Goal: Task Accomplishment & Management: Use online tool/utility

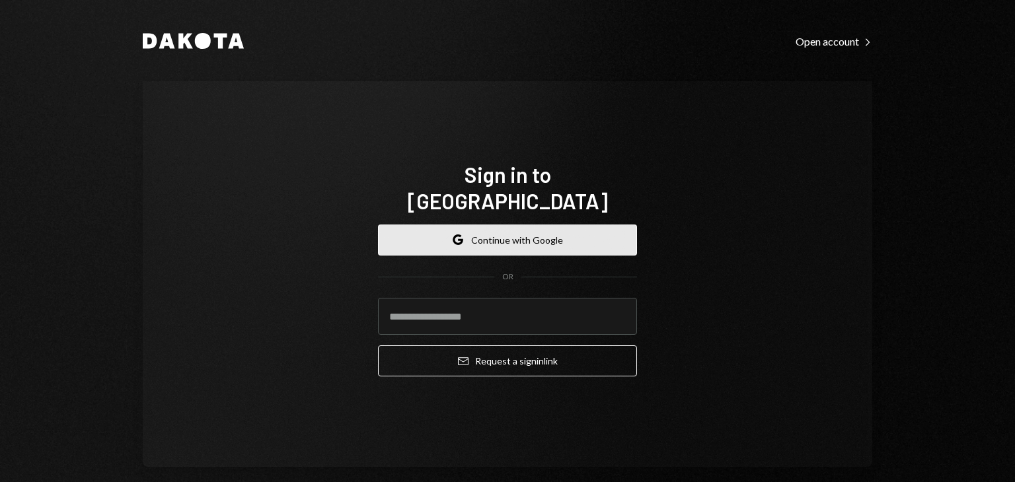
click at [517, 225] on button "Google Continue with Google" at bounding box center [507, 240] width 259 height 31
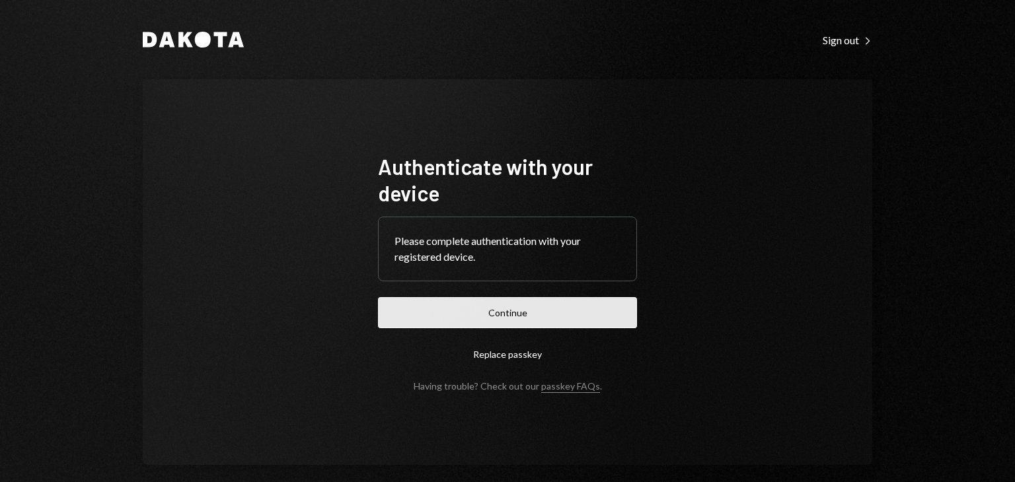
click at [441, 310] on button "Continue" at bounding box center [507, 312] width 259 height 31
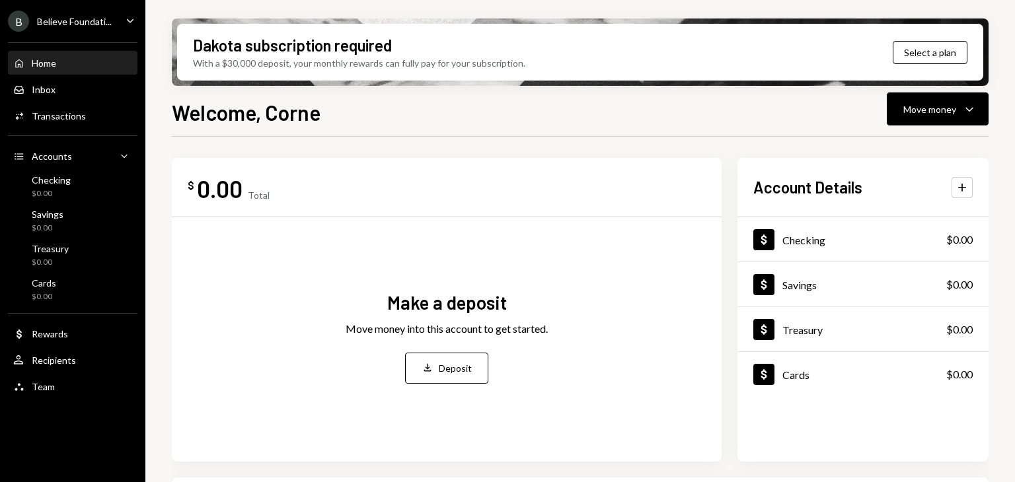
click at [87, 11] on div "B Believe Foundati..." at bounding box center [60, 21] width 104 height 21
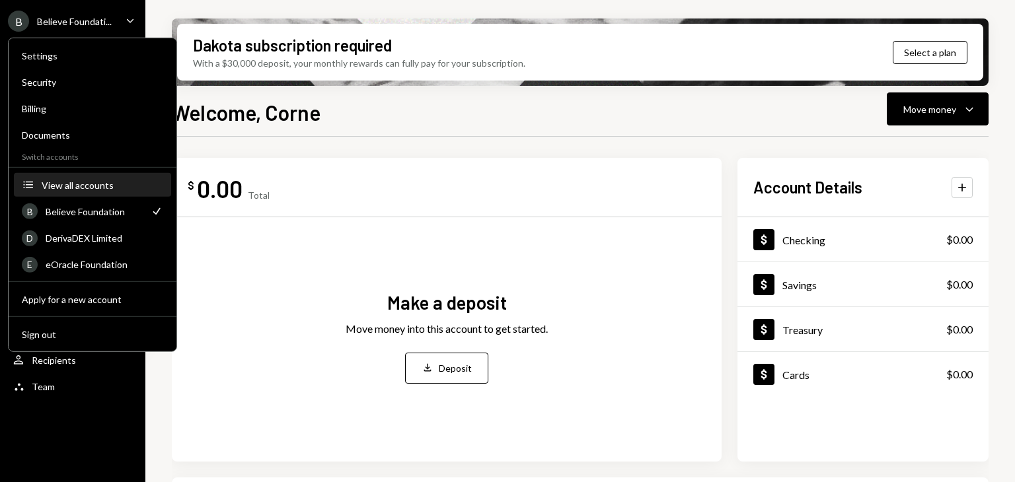
click at [56, 178] on button "Accounts View all accounts" at bounding box center [92, 186] width 157 height 24
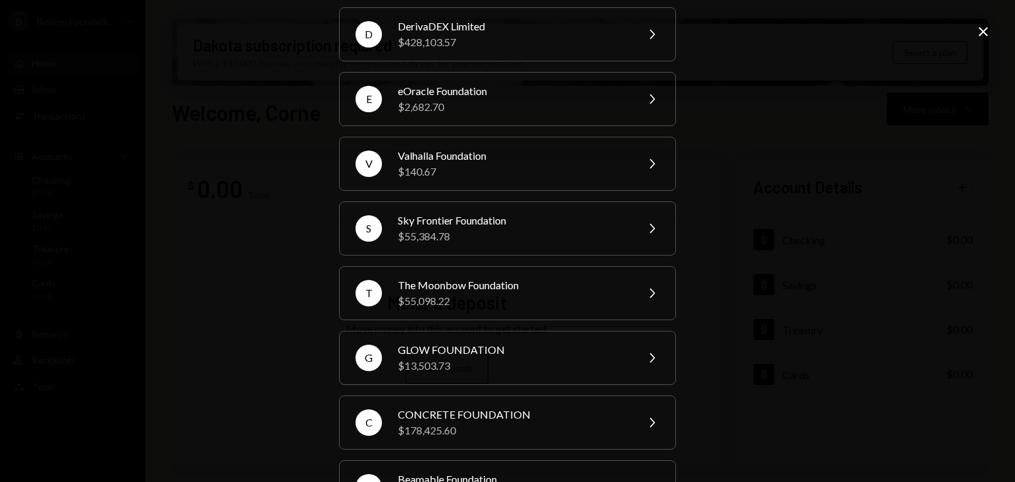
scroll to position [132, 0]
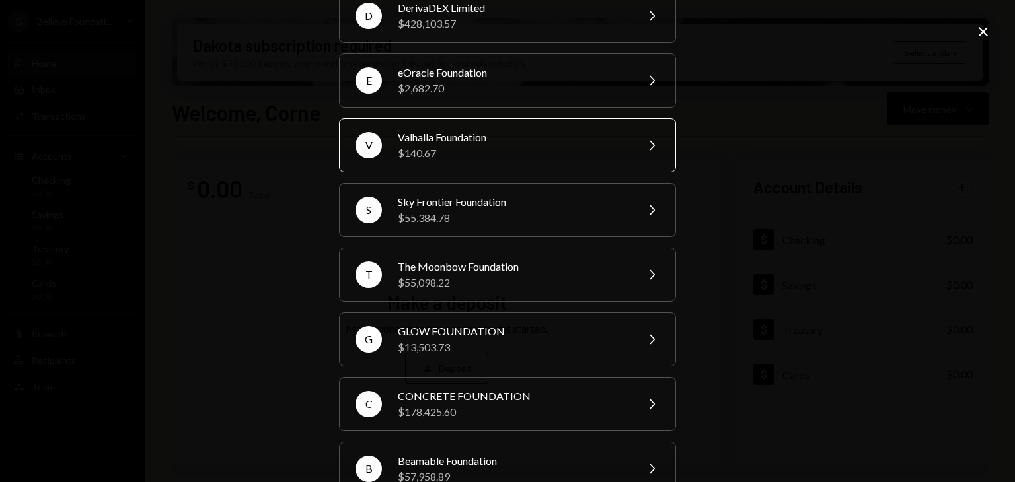
click at [428, 135] on div "Valhalla Foundation" at bounding box center [513, 138] width 230 height 16
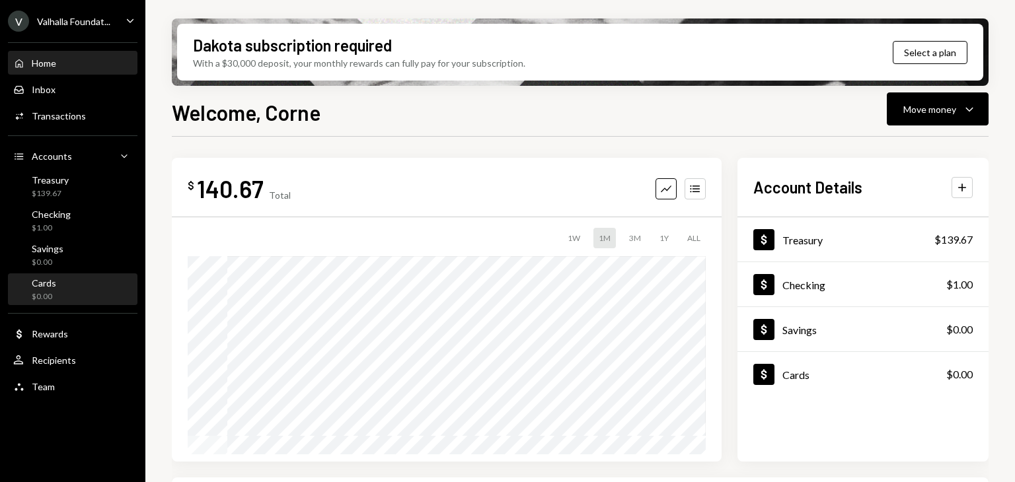
click at [61, 286] on div "Cards $0.00" at bounding box center [72, 290] width 119 height 25
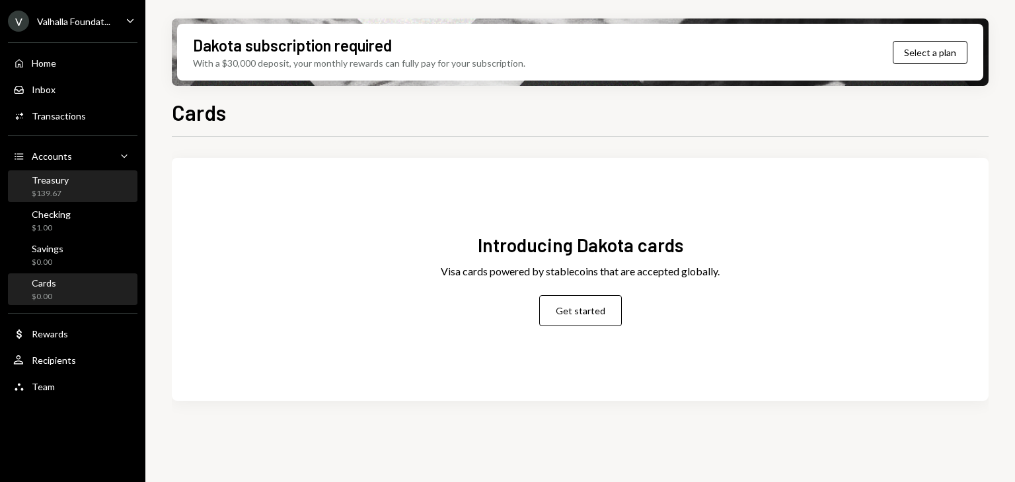
click at [58, 181] on div "Treasury" at bounding box center [50, 179] width 37 height 11
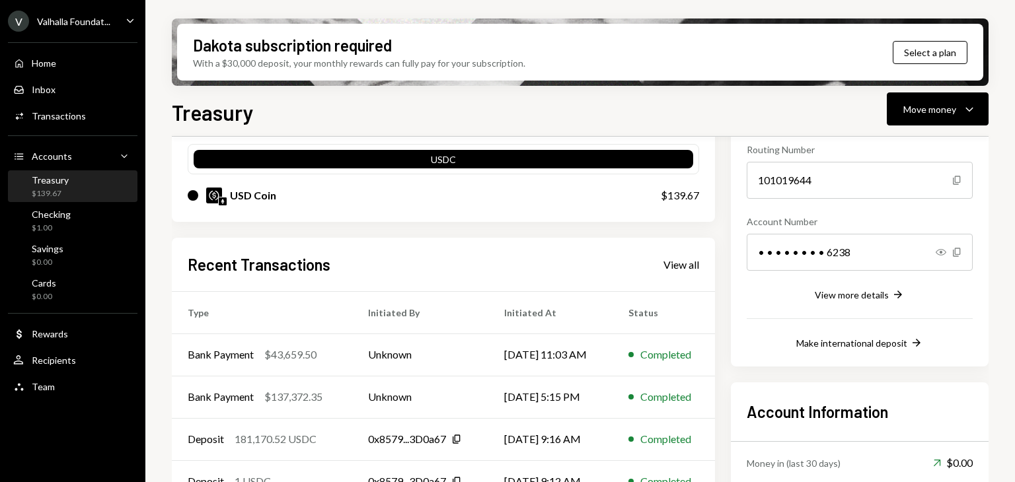
scroll to position [132, 0]
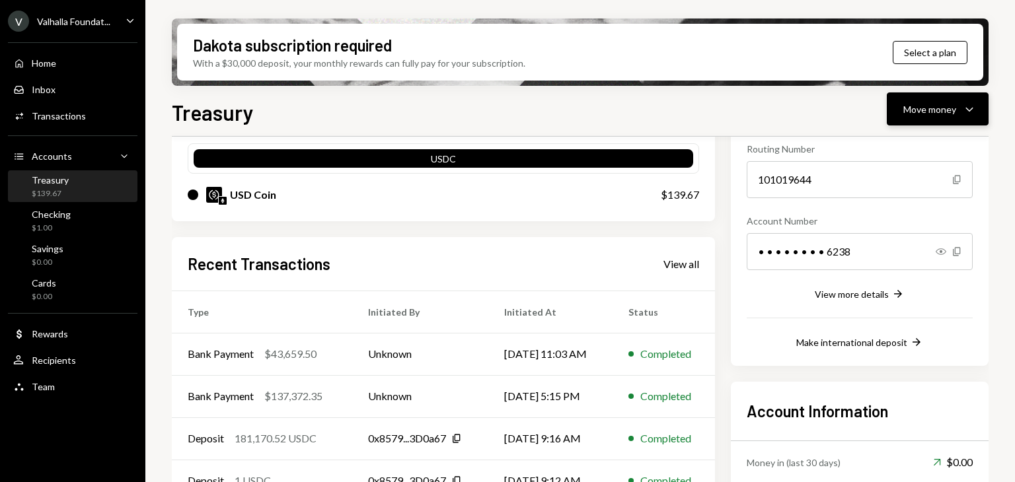
click at [954, 109] on div "Move money" at bounding box center [929, 109] width 53 height 14
click at [912, 143] on div "Send" at bounding box center [927, 149] width 96 height 14
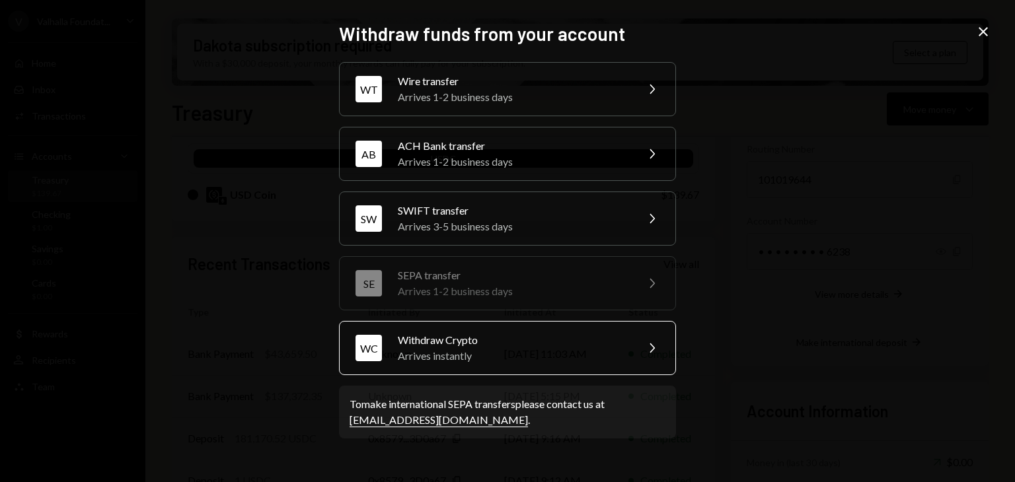
click at [588, 328] on div "WC Withdraw Crypto Arrives instantly Chevron Right" at bounding box center [507, 348] width 337 height 54
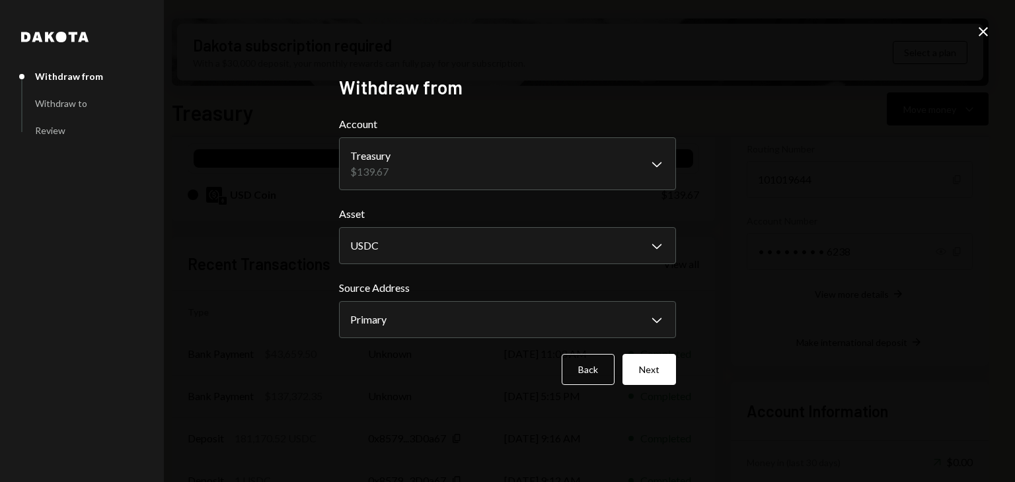
click at [990, 31] on icon "Close" at bounding box center [983, 32] width 16 height 16
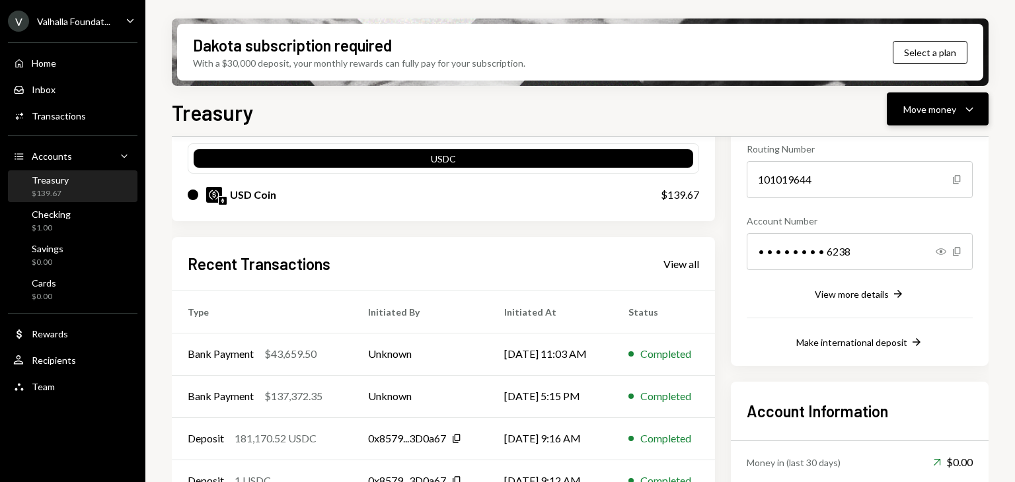
click at [962, 111] on icon "Caret Down" at bounding box center [970, 109] width 16 height 16
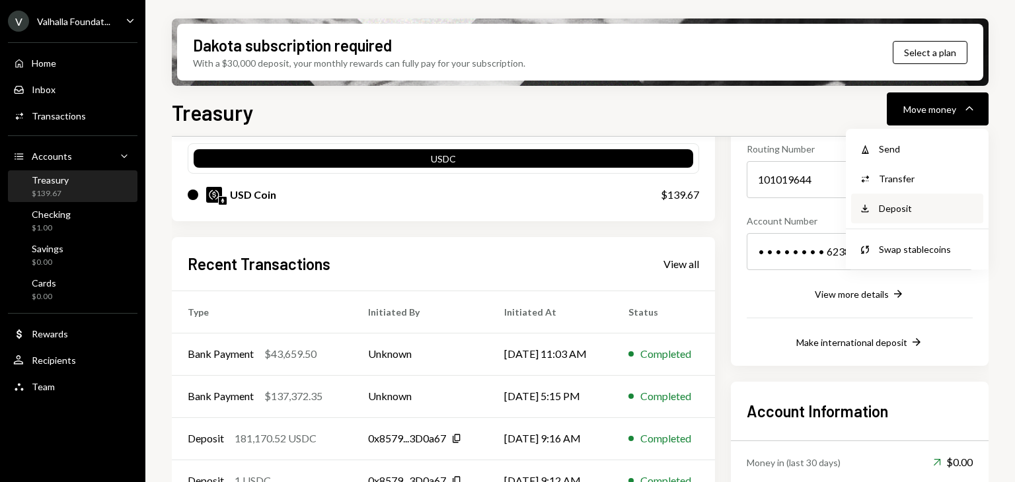
click at [934, 200] on div "Deposit Deposit" at bounding box center [917, 209] width 132 height 30
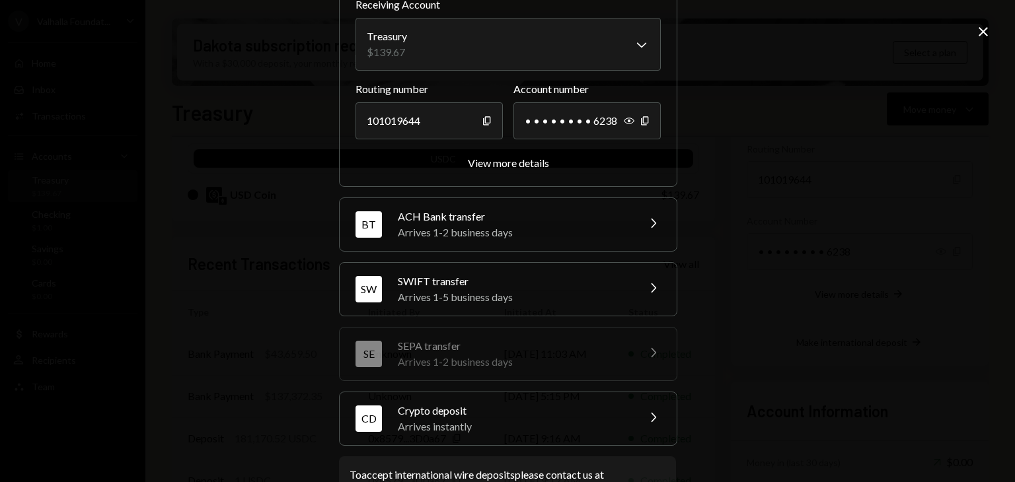
scroll to position [159, 0]
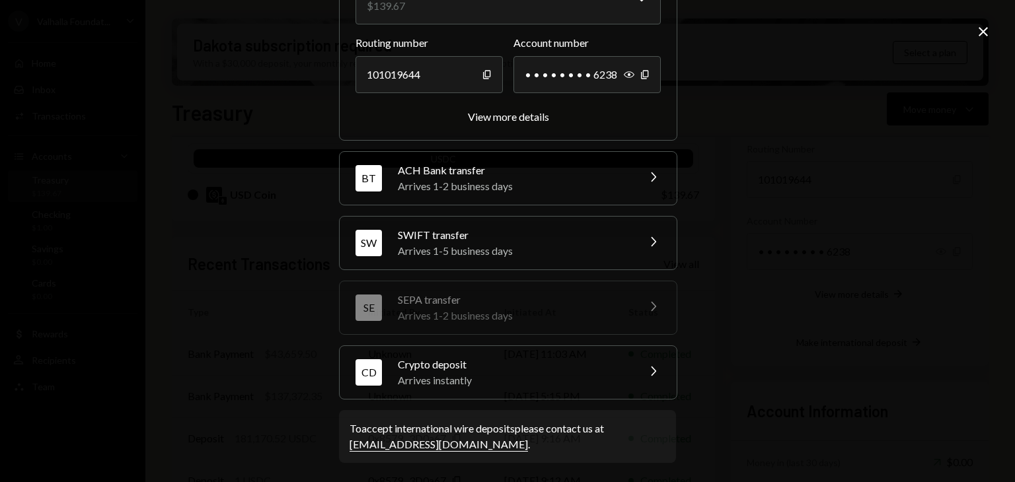
click at [653, 370] on icon "Chevron Right" at bounding box center [653, 371] width 16 height 16
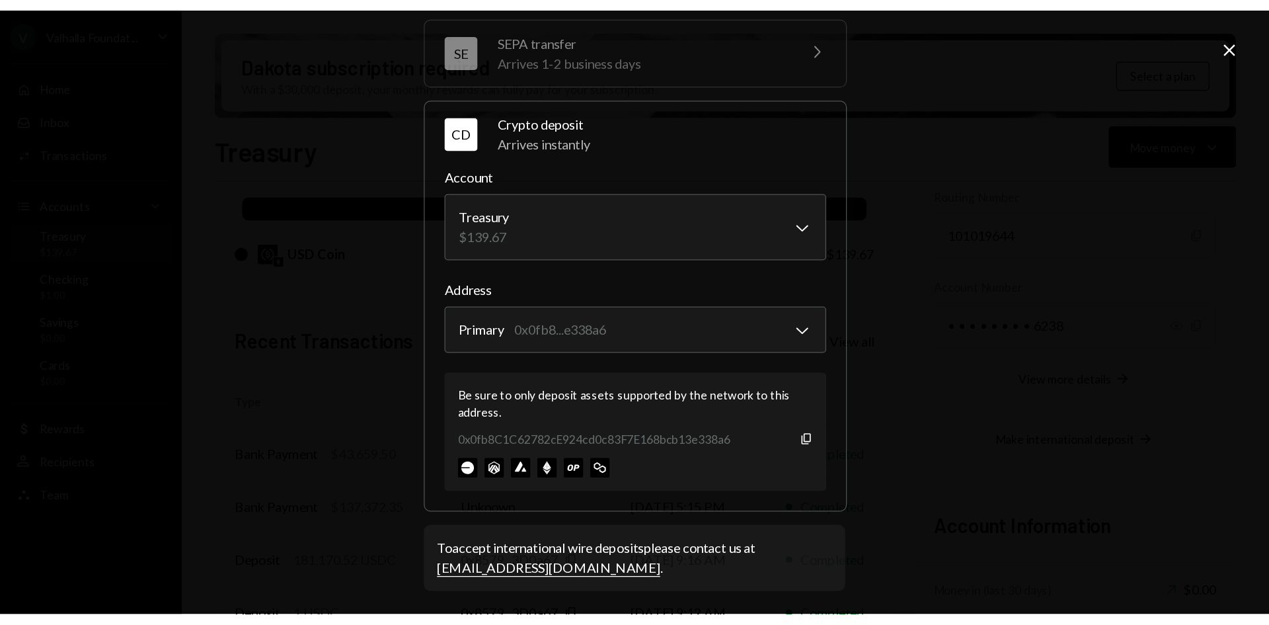
scroll to position [244, 0]
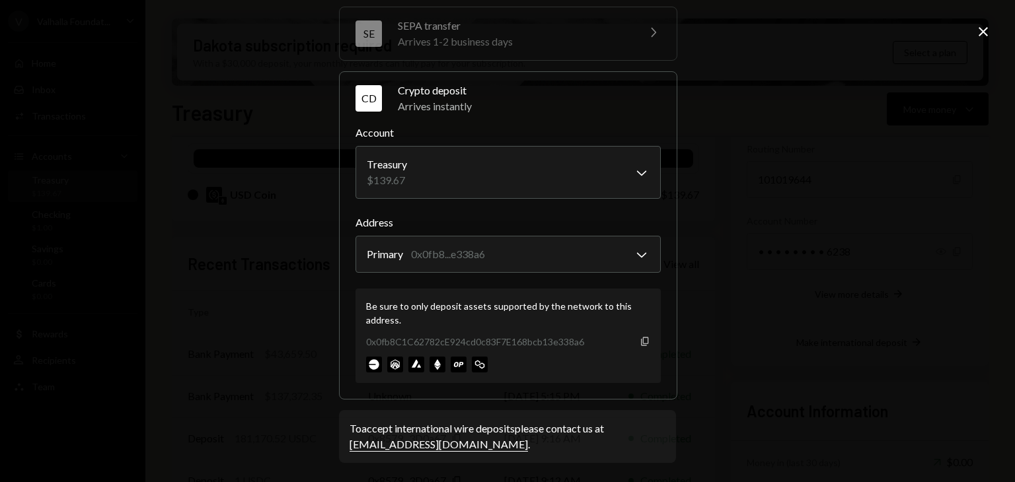
click at [641, 339] on icon "Copy" at bounding box center [645, 341] width 11 height 11
click at [641, 338] on icon "Copy" at bounding box center [645, 341] width 11 height 11
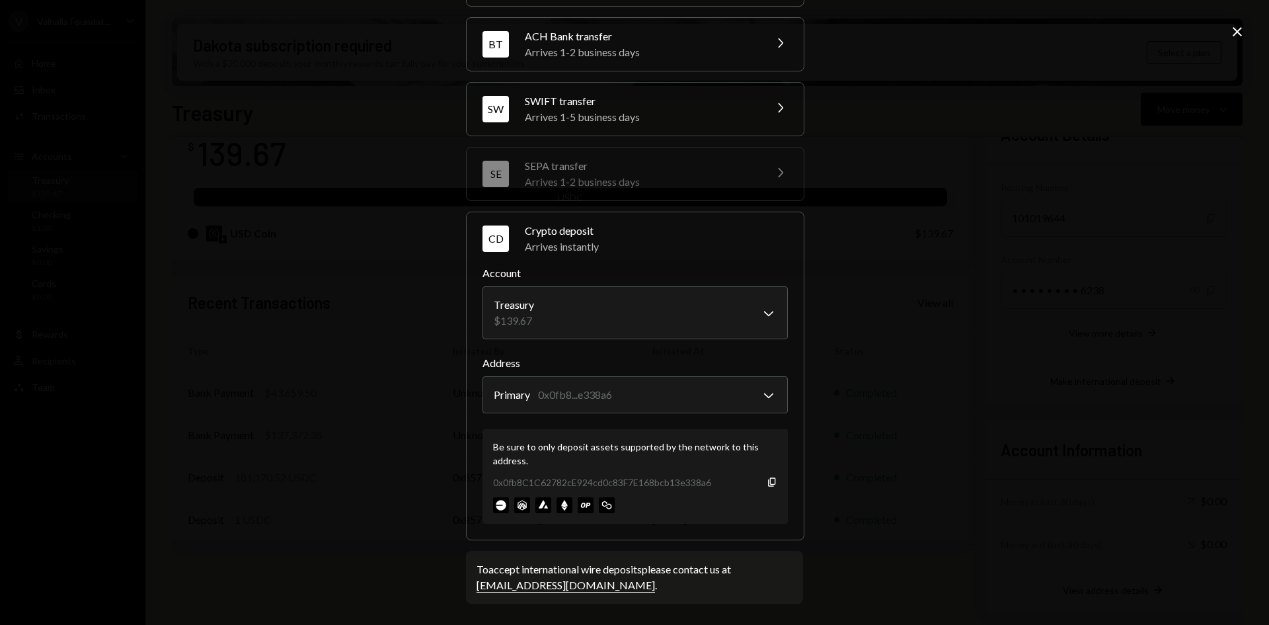
scroll to position [104, 0]
click at [767, 479] on icon "Copy" at bounding box center [772, 482] width 11 height 11
